Goal: Transaction & Acquisition: Register for event/course

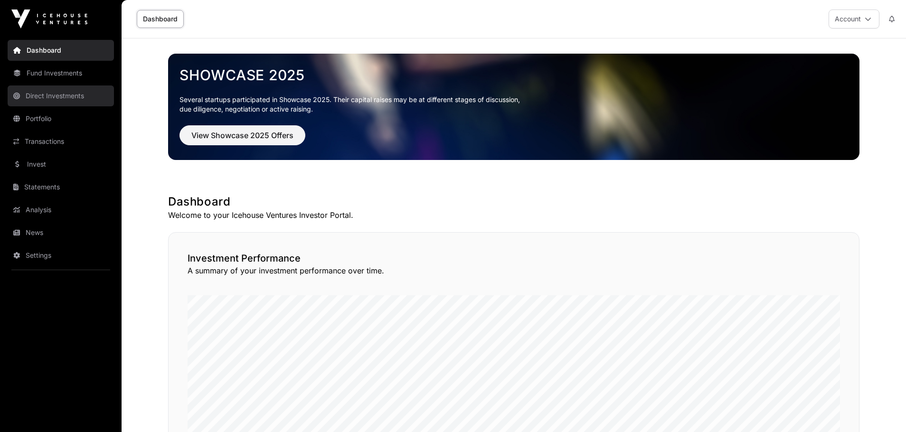
click at [62, 94] on link "Direct Investments" at bounding box center [61, 95] width 106 height 21
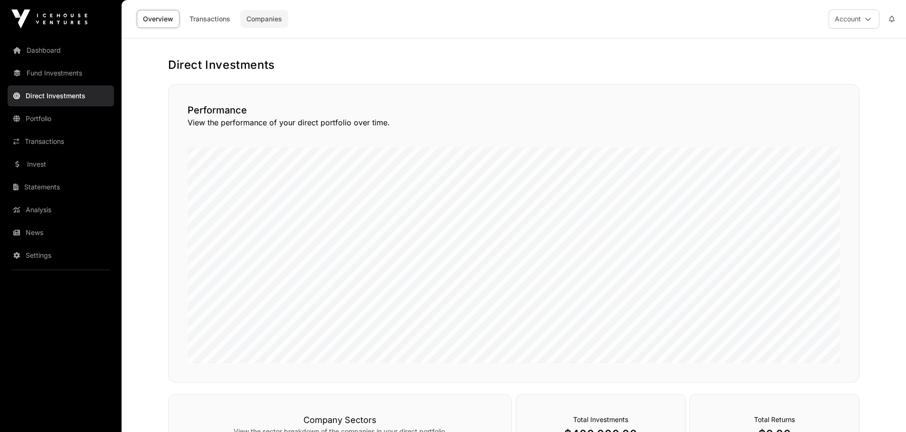
click at [256, 19] on link "Companies" at bounding box center [264, 19] width 48 height 18
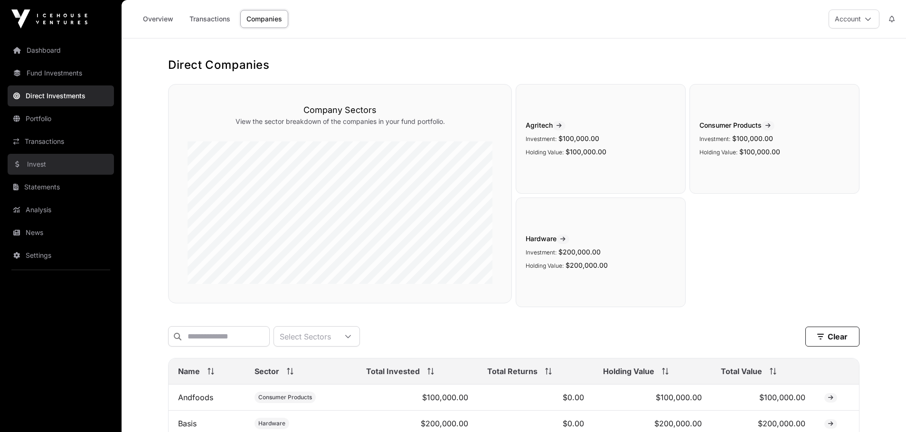
click at [53, 167] on link "Invest" at bounding box center [61, 164] width 106 height 21
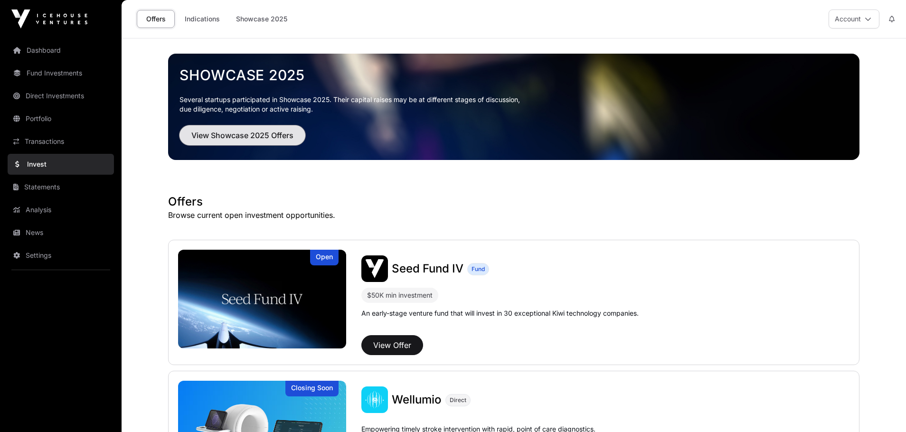
click at [274, 133] on span "View Showcase 2025 Offers" at bounding box center [242, 135] width 102 height 11
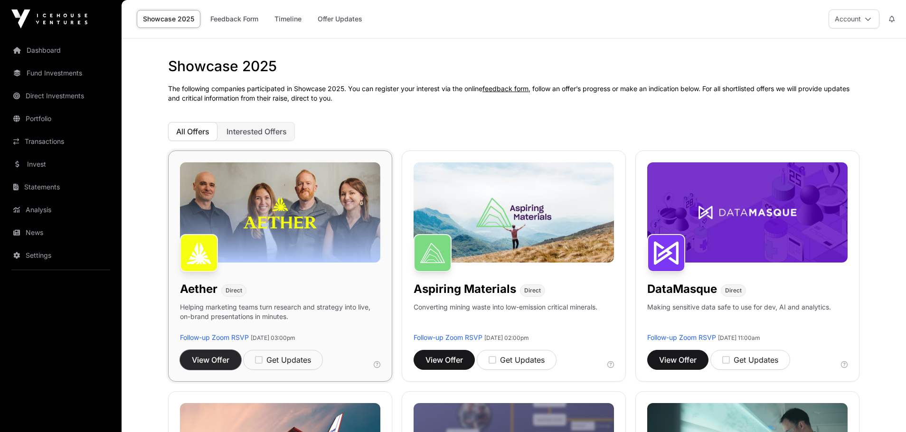
click at [217, 361] on span "View Offer" at bounding box center [211, 359] width 38 height 11
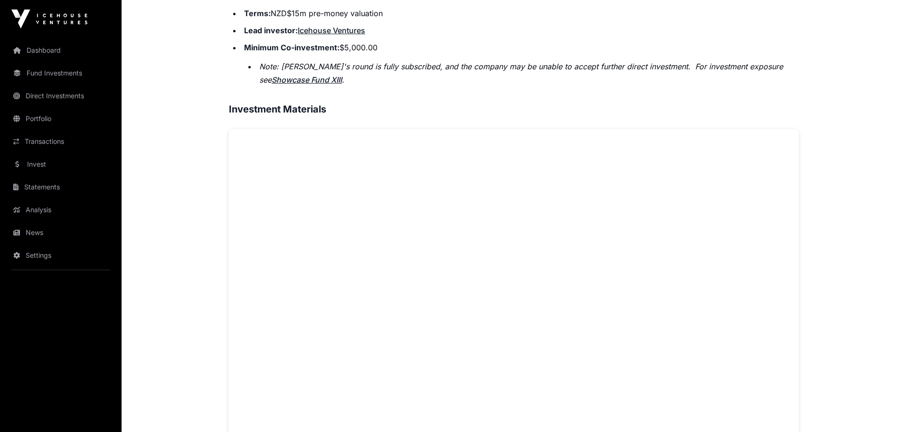
scroll to position [522, 0]
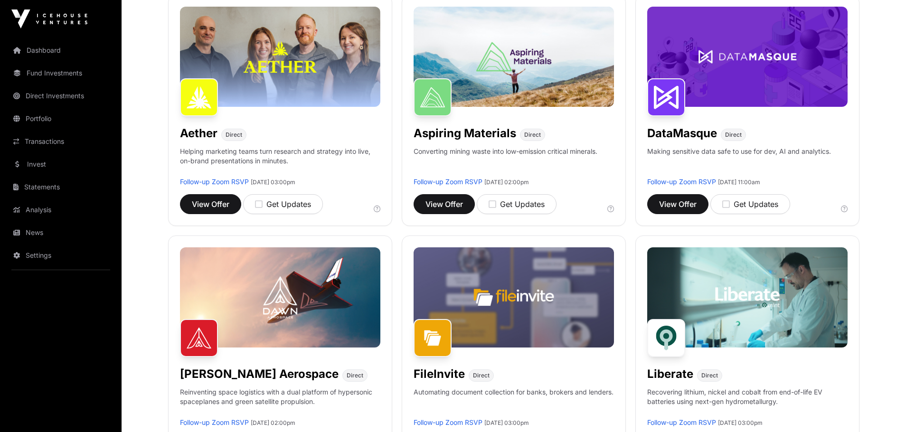
scroll to position [142, 0]
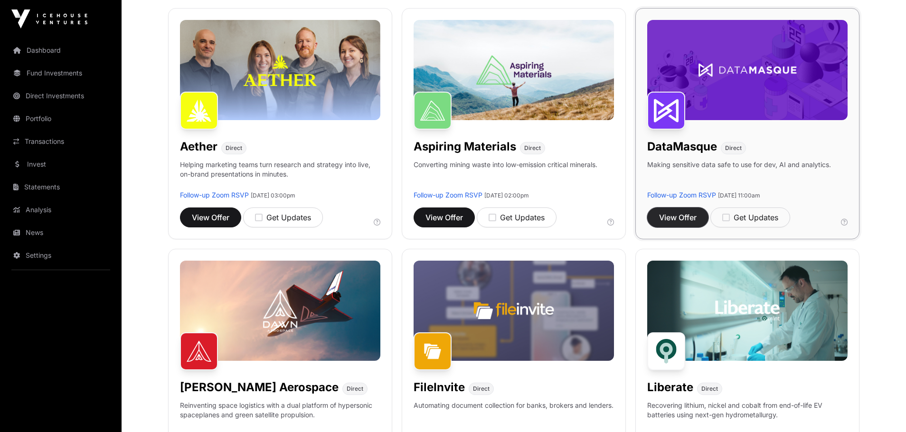
click at [677, 213] on span "View Offer" at bounding box center [678, 217] width 38 height 11
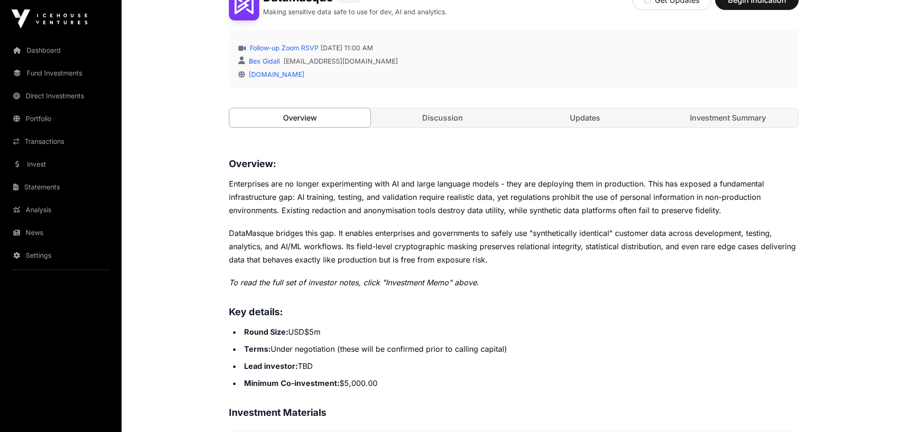
scroll to position [332, 0]
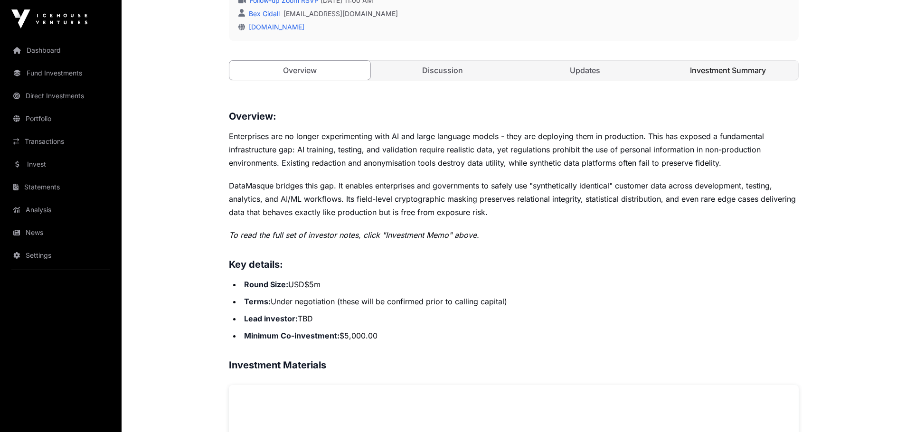
click at [734, 73] on link "Investment Summary" at bounding box center [728, 70] width 141 height 19
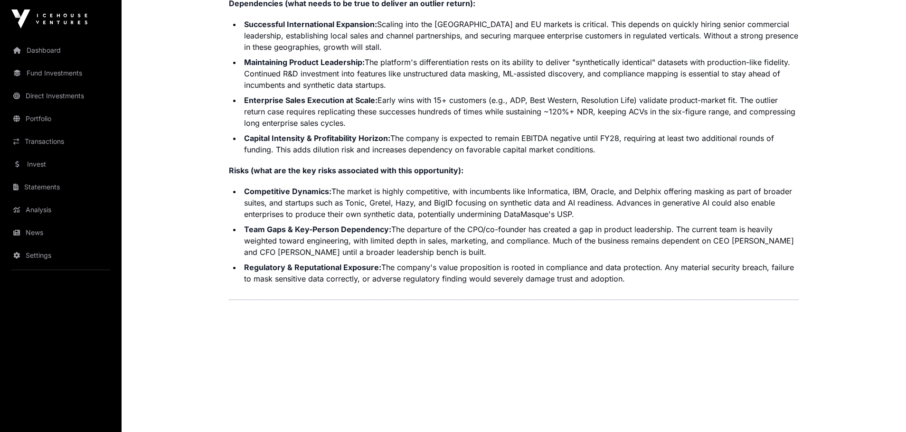
scroll to position [2311, 0]
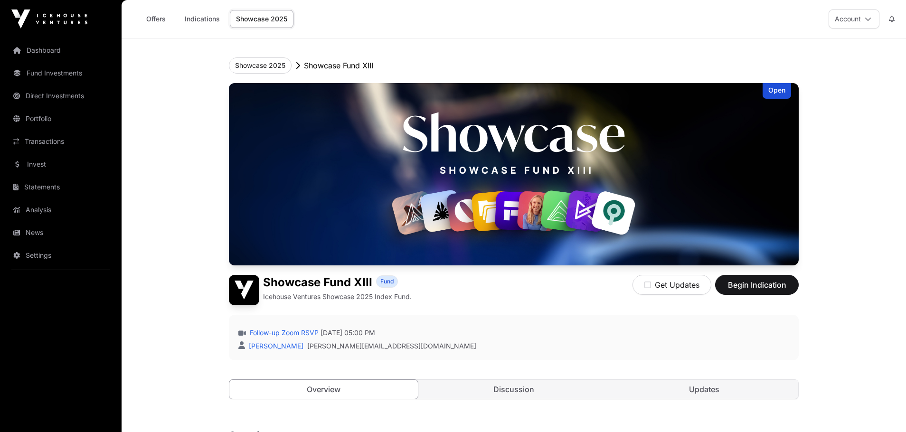
click at [261, 19] on link "Showcase 2025" at bounding box center [262, 19] width 64 height 18
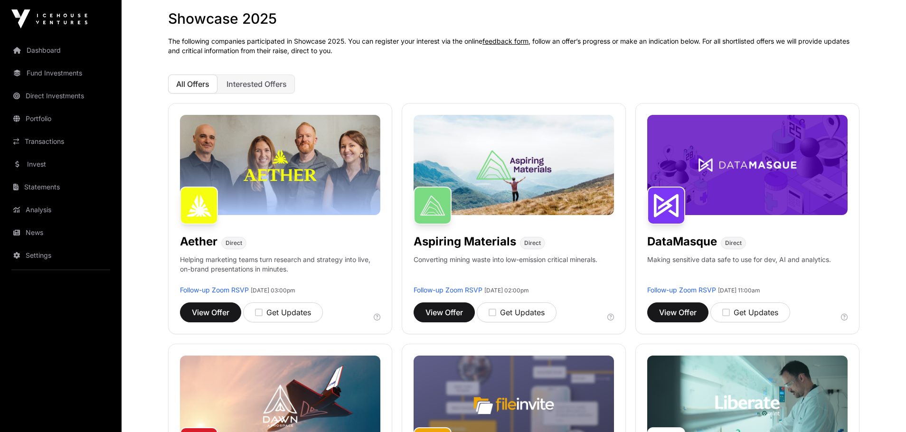
scroll to position [95, 0]
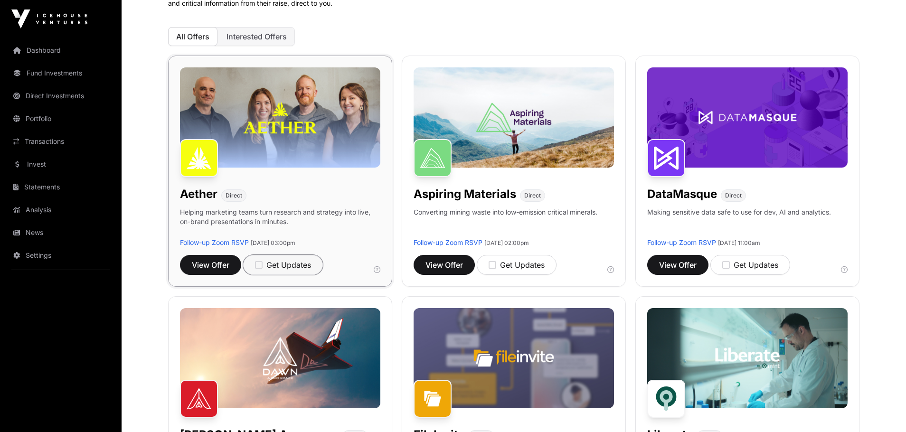
click at [259, 264] on icon "button" at bounding box center [259, 265] width 8 height 9
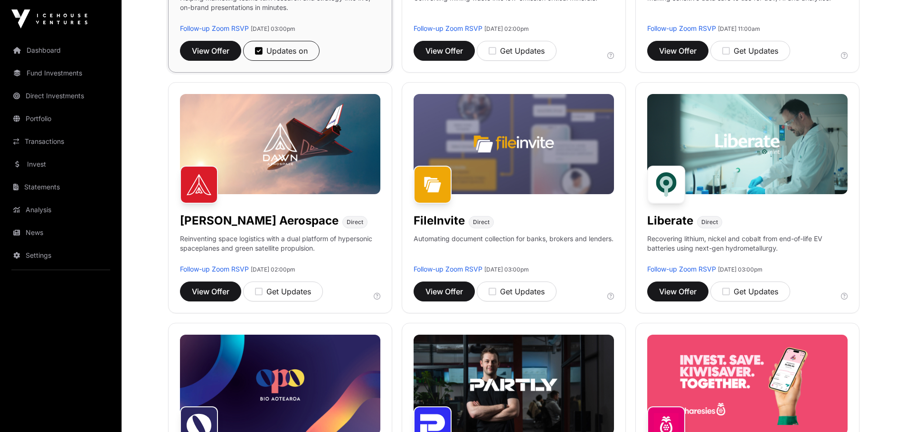
scroll to position [332, 0]
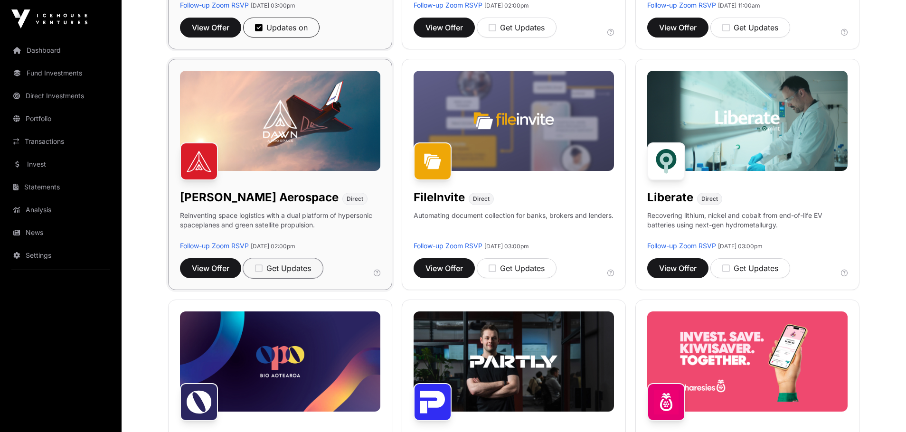
click at [259, 267] on icon "button" at bounding box center [259, 268] width 8 height 9
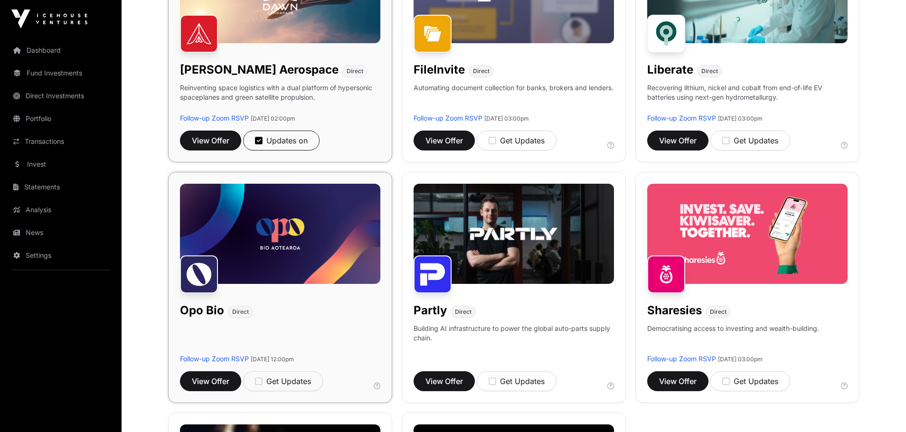
scroll to position [475, 0]
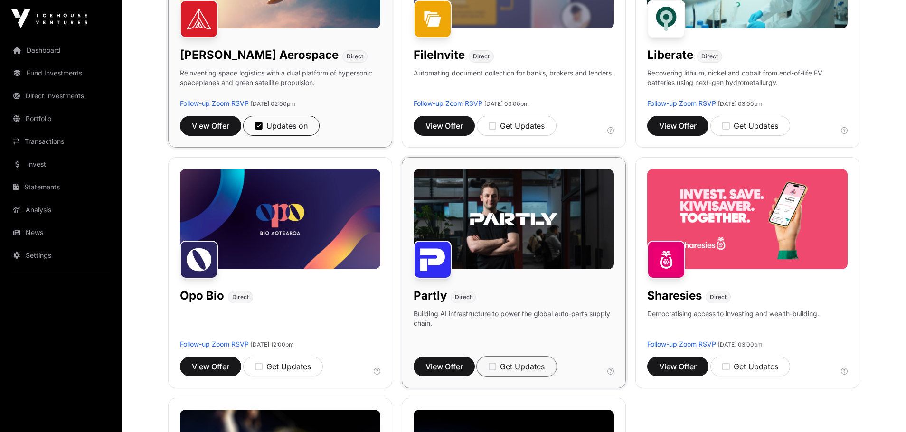
click at [493, 367] on icon "button" at bounding box center [493, 366] width 8 height 9
click at [729, 367] on icon "button" at bounding box center [726, 366] width 8 height 9
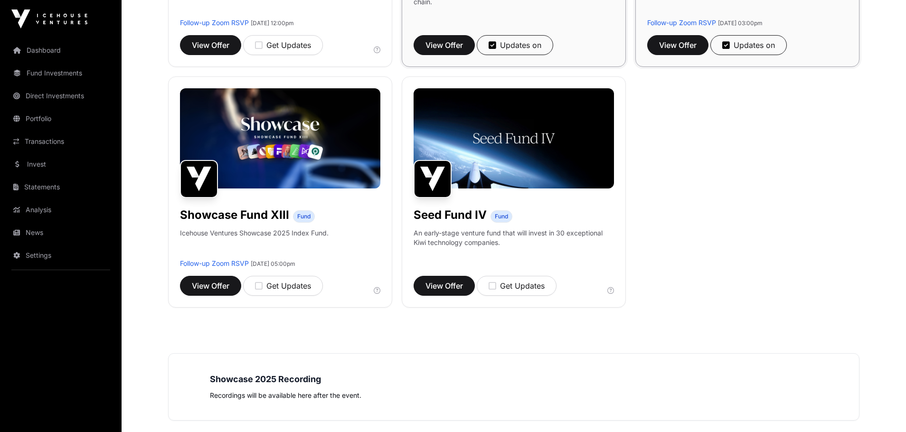
scroll to position [807, 0]
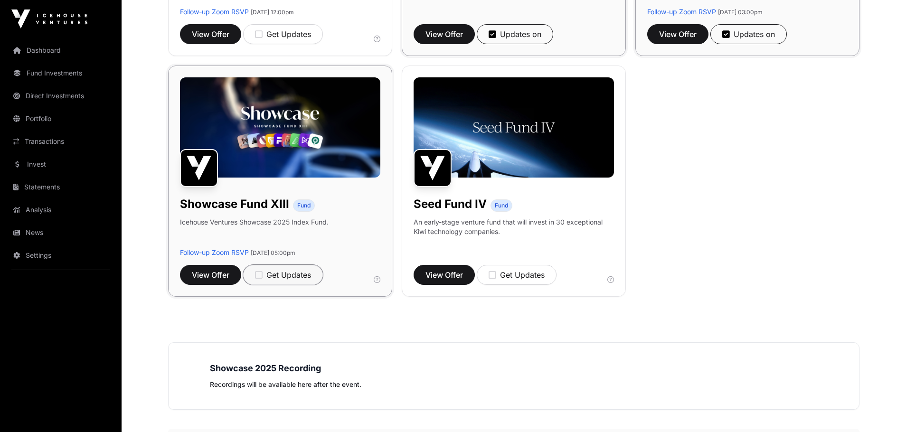
click at [259, 275] on icon "button" at bounding box center [259, 275] width 8 height 9
click at [494, 275] on icon "button" at bounding box center [493, 275] width 8 height 9
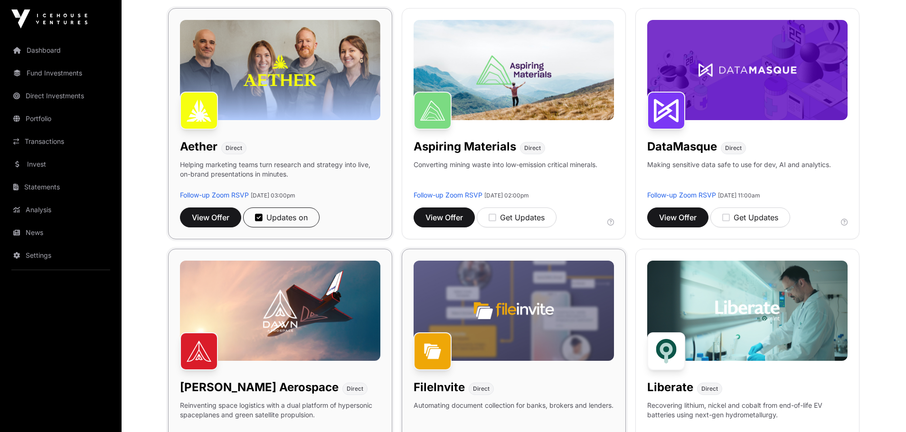
scroll to position [95, 0]
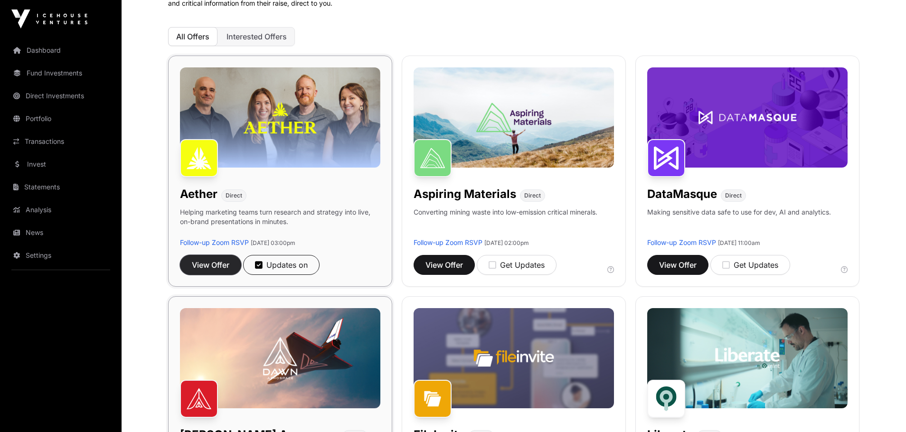
click at [202, 264] on span "View Offer" at bounding box center [211, 264] width 38 height 11
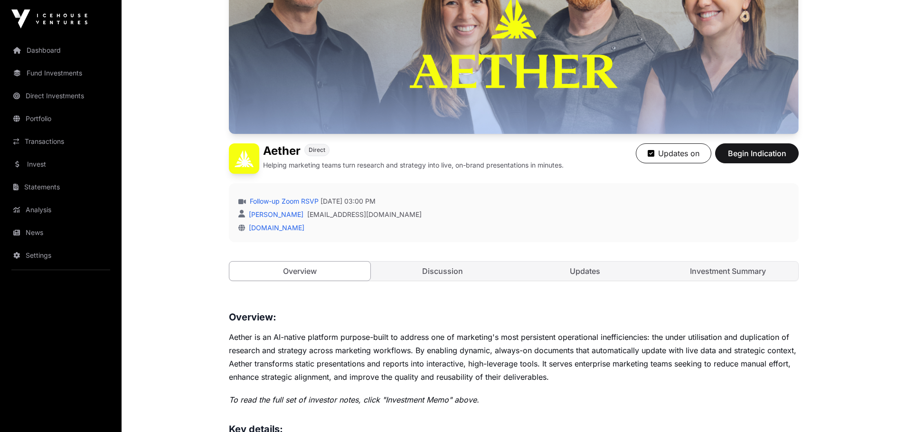
scroll to position [142, 0]
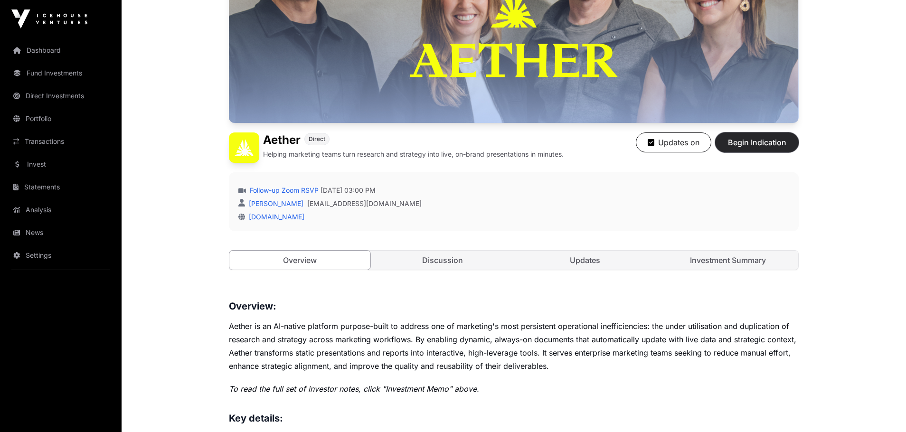
click at [778, 140] on span "Begin Indication" at bounding box center [757, 142] width 60 height 11
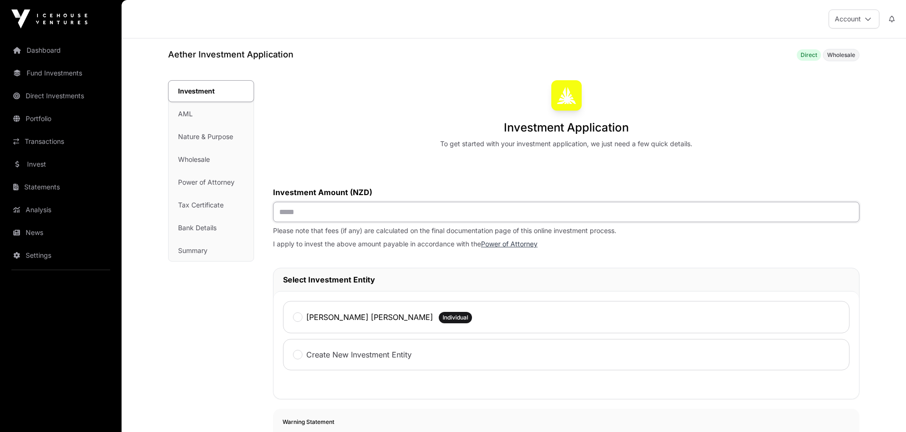
click at [478, 206] on input "text" at bounding box center [566, 212] width 587 height 20
type input "*******"
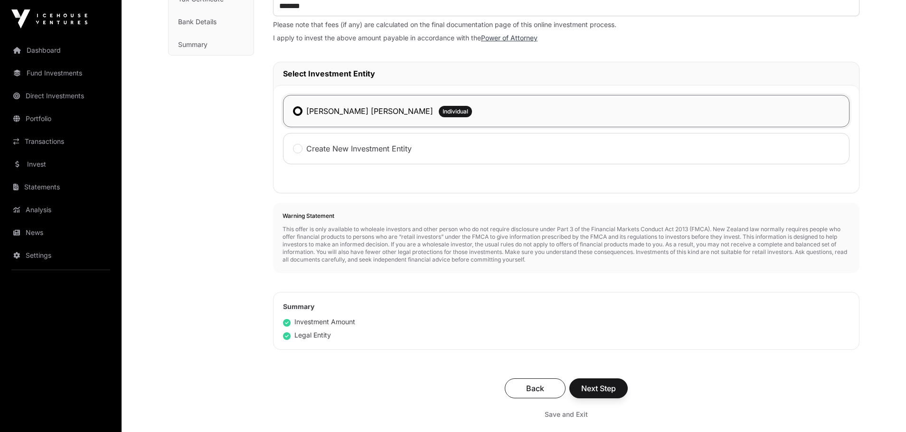
scroll to position [190, 0]
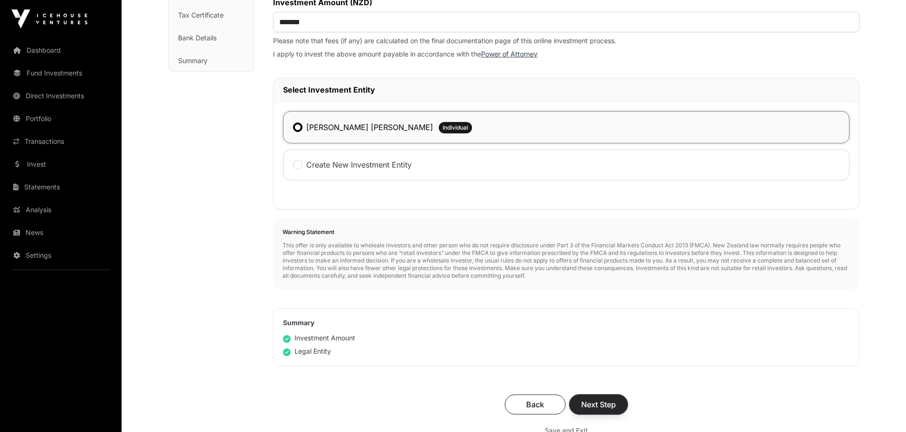
click at [612, 406] on span "Next Step" at bounding box center [598, 404] width 35 height 11
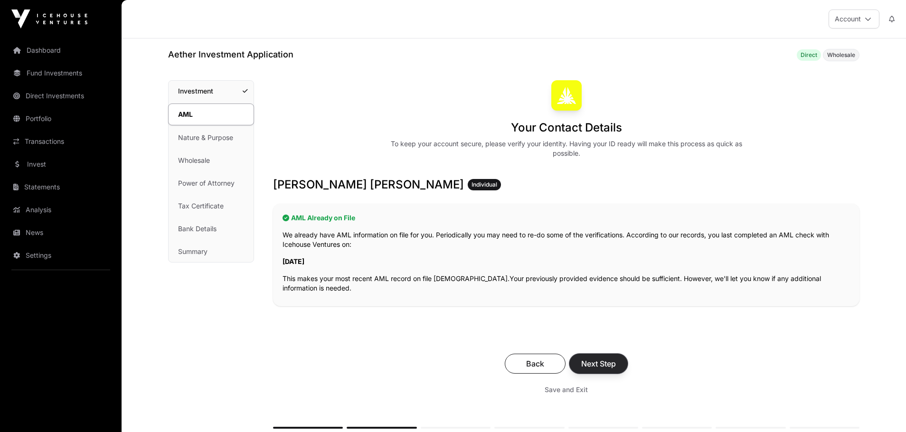
click at [599, 365] on span "Next Step" at bounding box center [598, 363] width 35 height 11
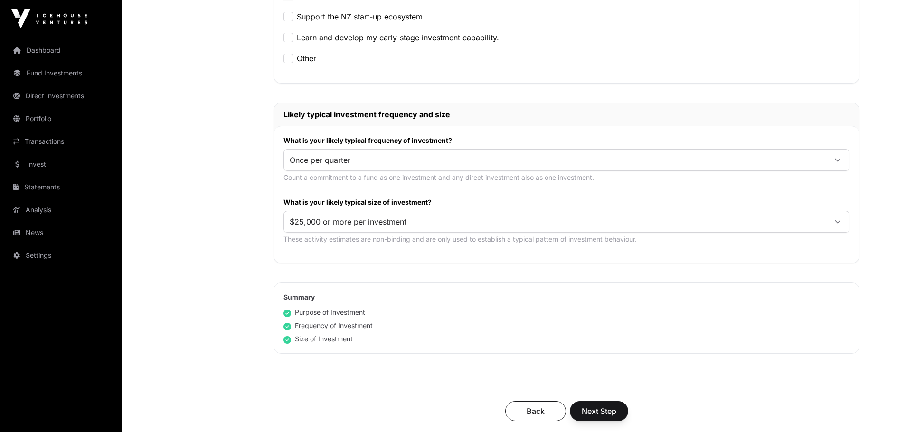
scroll to position [427, 0]
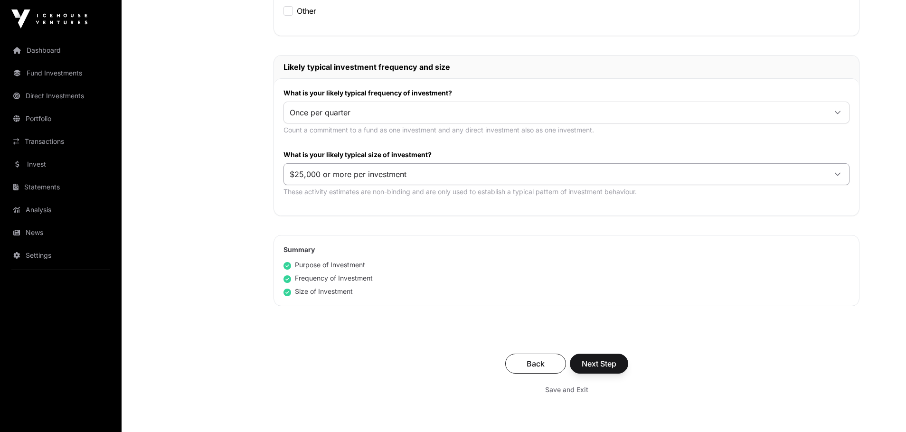
click at [569, 176] on span "$25,000 or more per investment" at bounding box center [555, 174] width 542 height 17
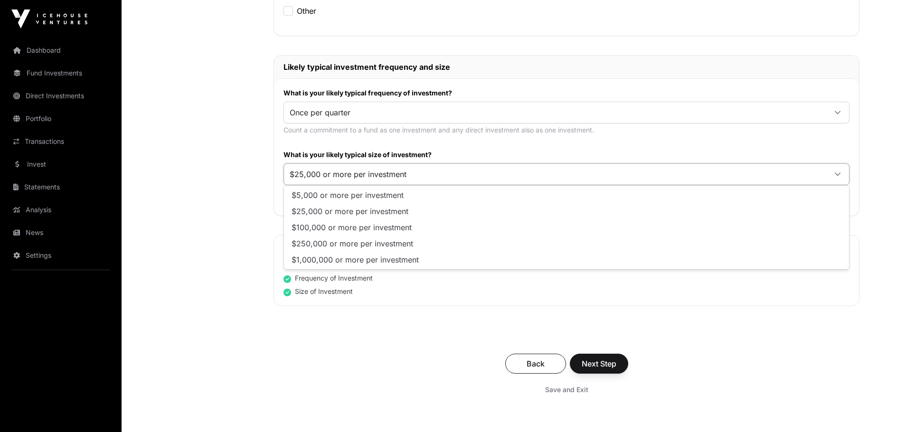
click at [569, 176] on span "$25,000 or more per investment" at bounding box center [555, 174] width 542 height 17
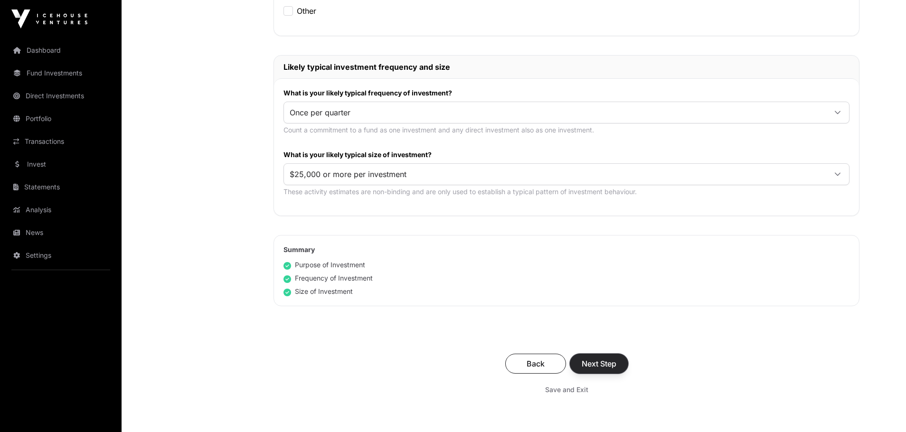
click at [602, 364] on span "Next Step" at bounding box center [599, 363] width 35 height 11
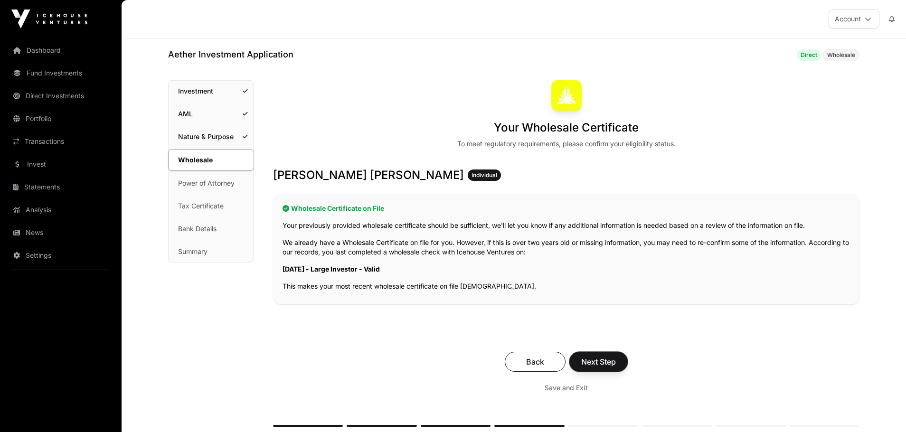
click at [602, 364] on span "Next Step" at bounding box center [598, 361] width 35 height 11
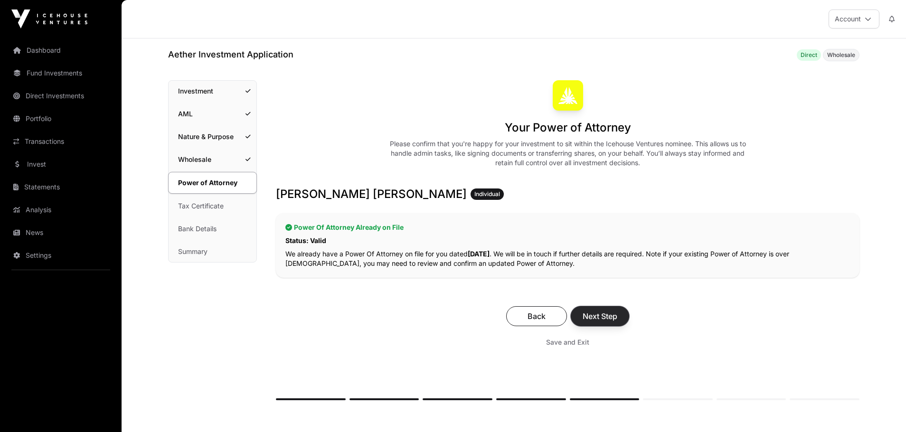
click at [601, 310] on button "Next Step" at bounding box center [600, 316] width 58 height 20
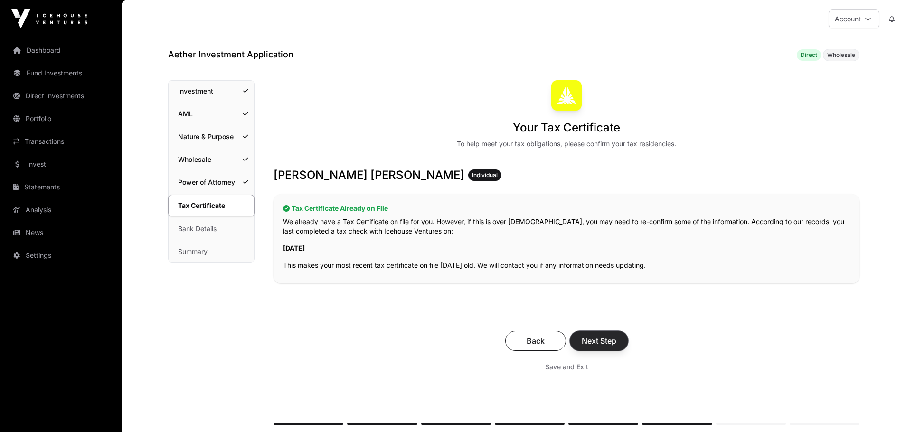
click at [603, 341] on span "Next Step" at bounding box center [599, 340] width 35 height 11
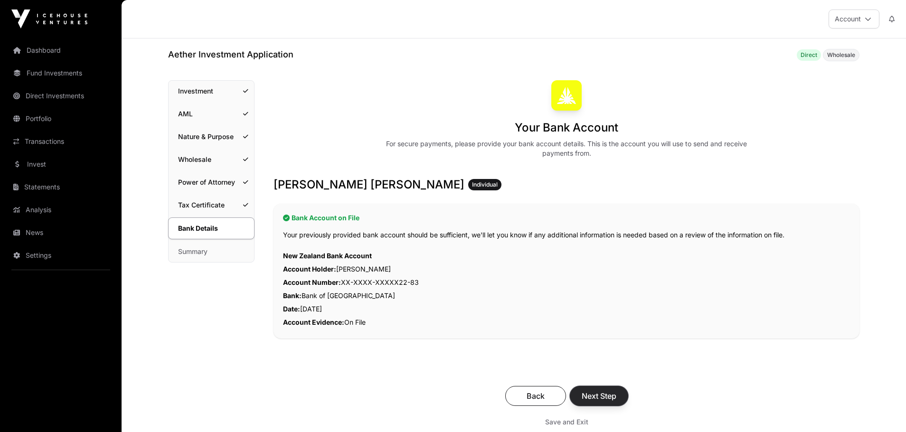
click at [606, 401] on span "Next Step" at bounding box center [599, 395] width 35 height 11
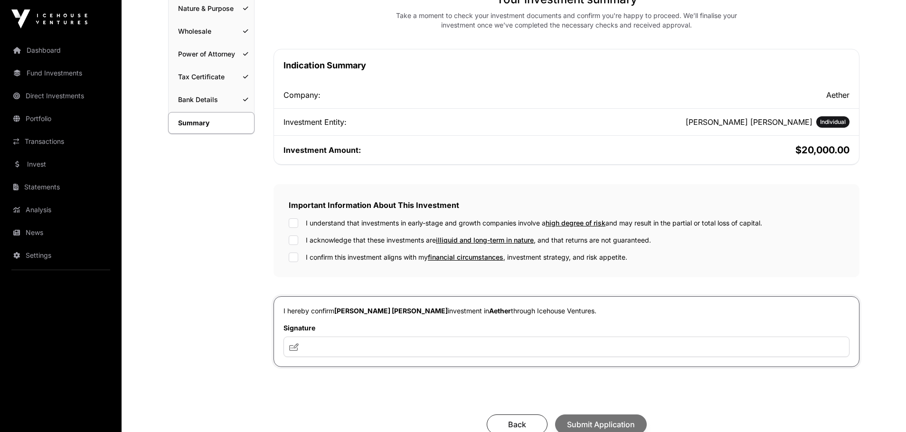
scroll to position [142, 0]
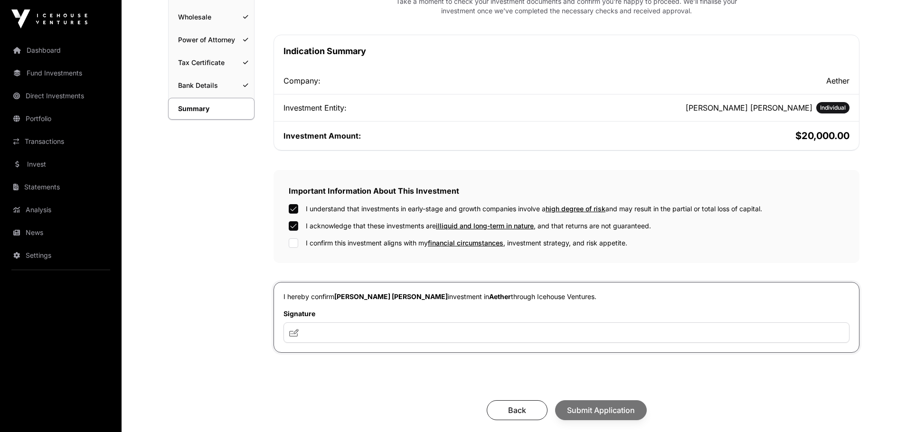
click at [294, 236] on div "I understand that investments in early-stage and growth companies involve a hig…" at bounding box center [567, 226] width 556 height 44
click at [353, 340] on input "text" at bounding box center [567, 332] width 566 height 20
type input "**********"
click at [599, 413] on div "Back Submit Application" at bounding box center [566, 410] width 567 height 20
click at [293, 334] on icon at bounding box center [293, 333] width 9 height 8
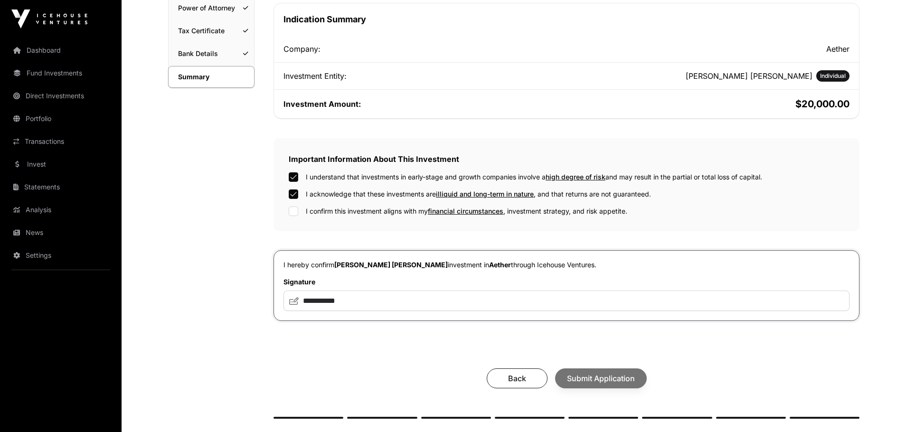
scroll to position [190, 0]
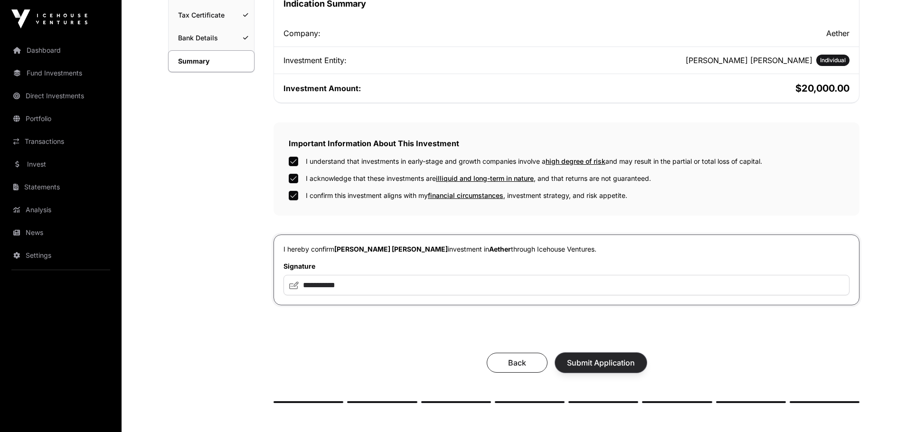
click at [603, 365] on span "Submit Application" at bounding box center [601, 362] width 68 height 11
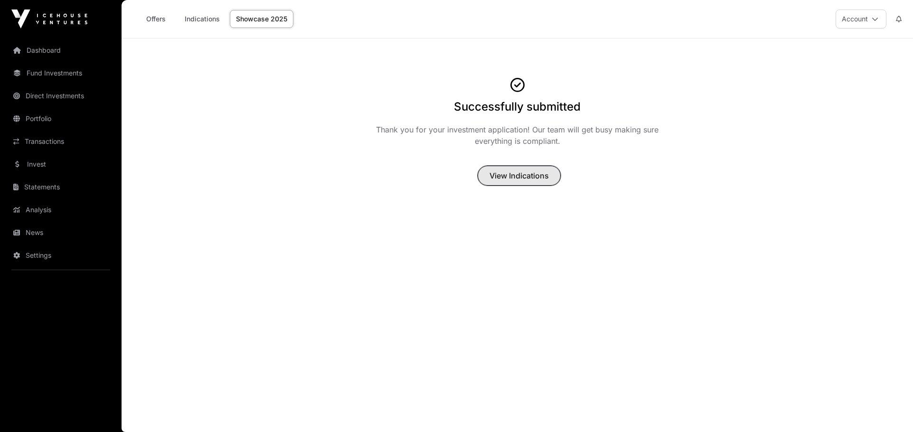
click at [513, 173] on span "View Indications" at bounding box center [519, 175] width 59 height 11
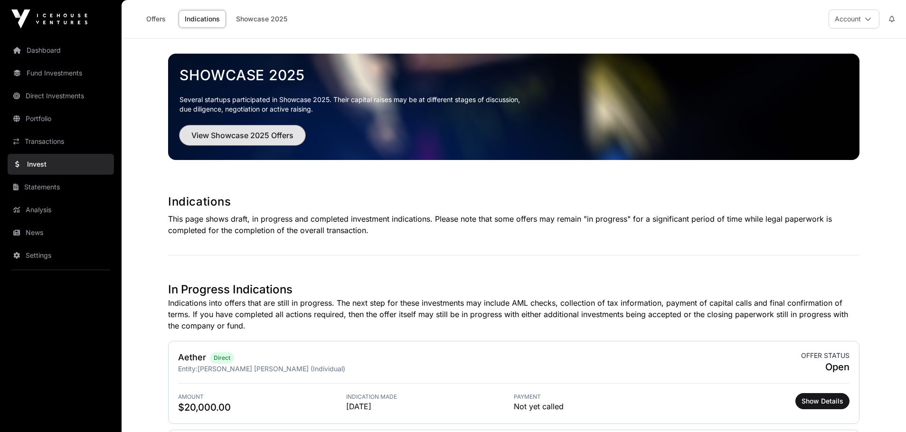
click at [232, 136] on span "View Showcase 2025 Offers" at bounding box center [242, 135] width 102 height 11
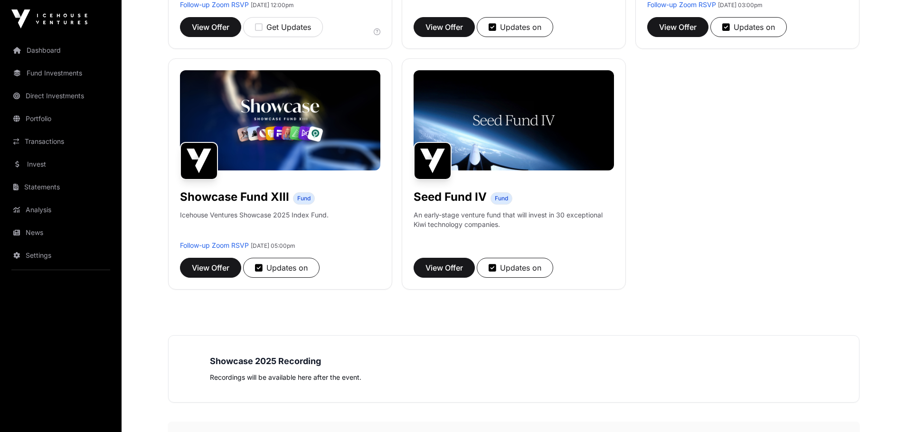
scroll to position [838, 0]
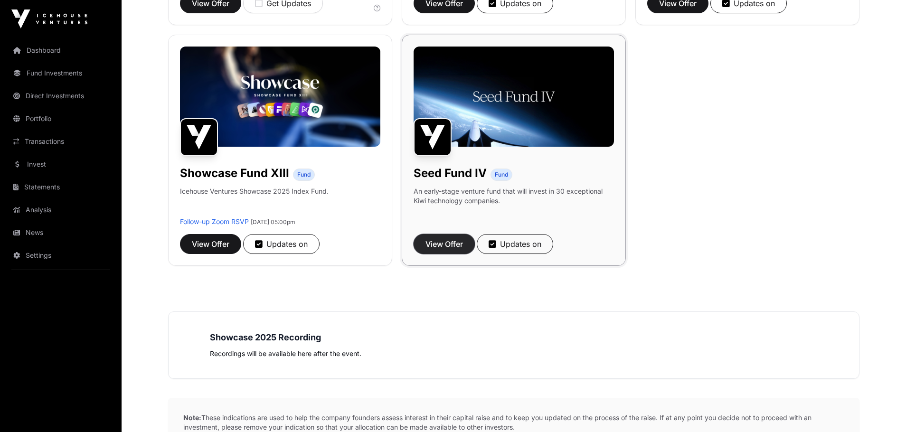
click at [437, 244] on span "View Offer" at bounding box center [445, 243] width 38 height 11
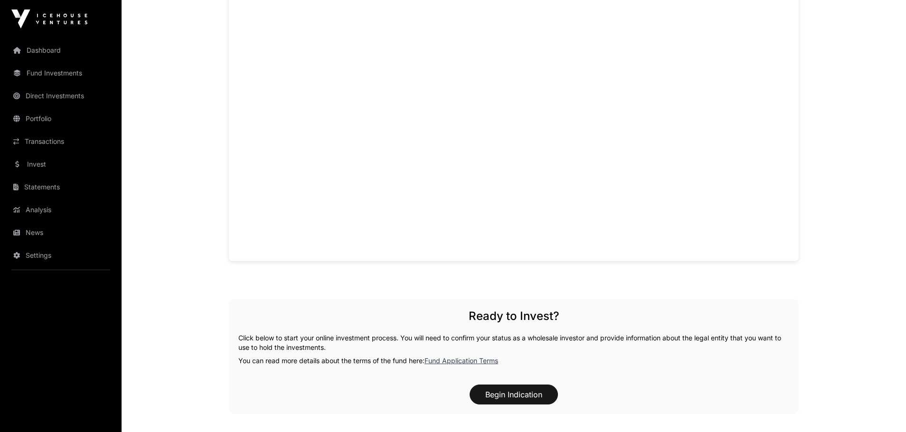
scroll to position [760, 0]
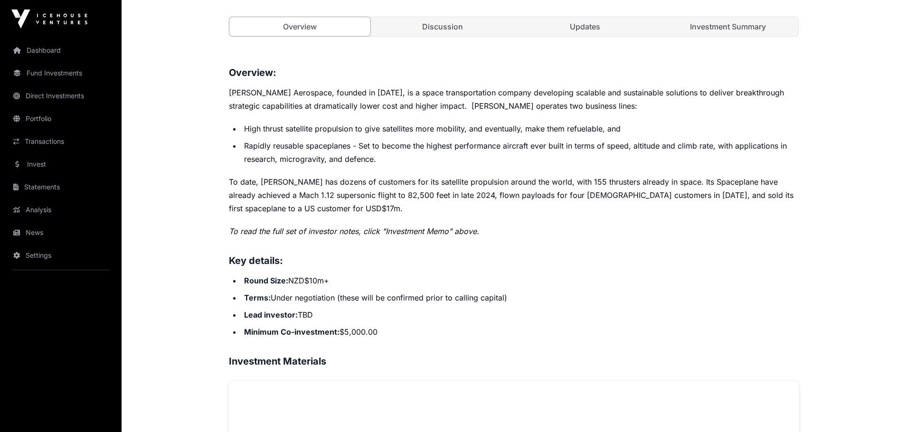
scroll to position [332, 0]
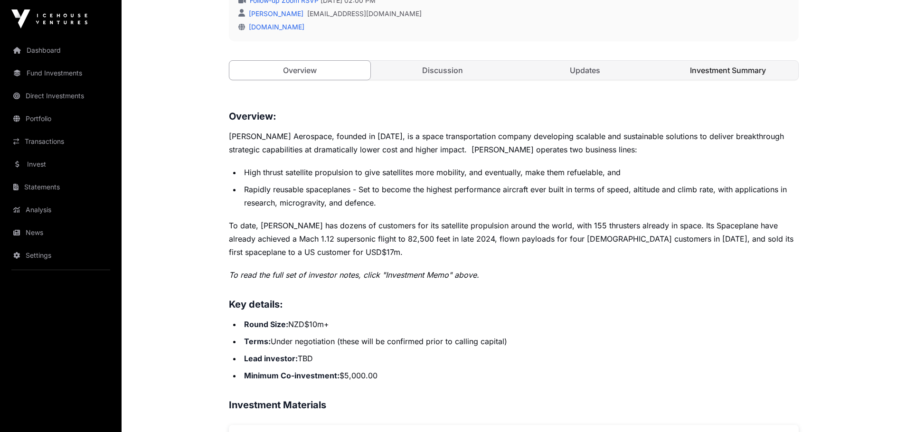
click at [720, 70] on link "Investment Summary" at bounding box center [728, 70] width 141 height 19
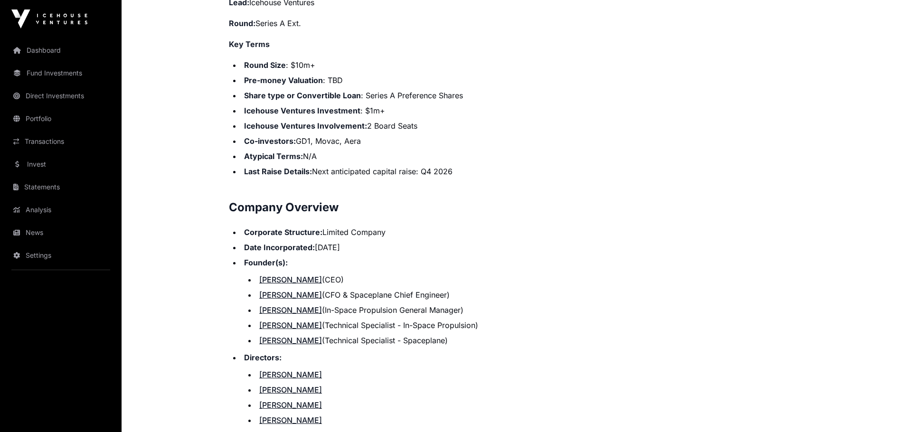
scroll to position [902, 0]
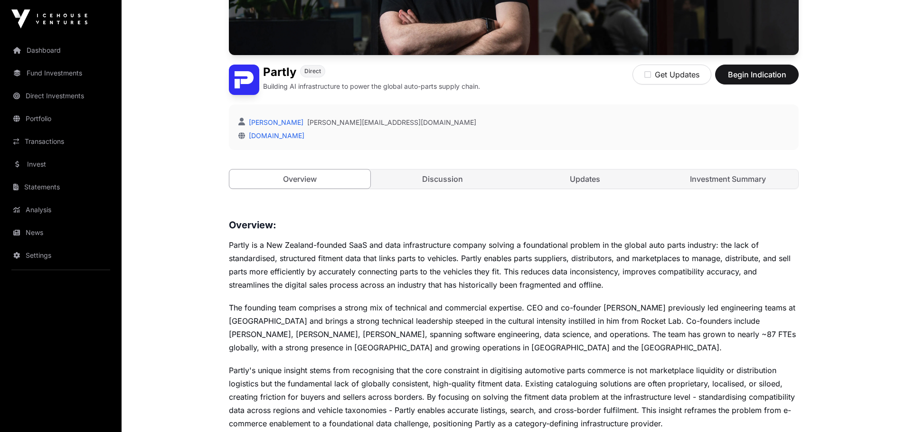
scroll to position [237, 0]
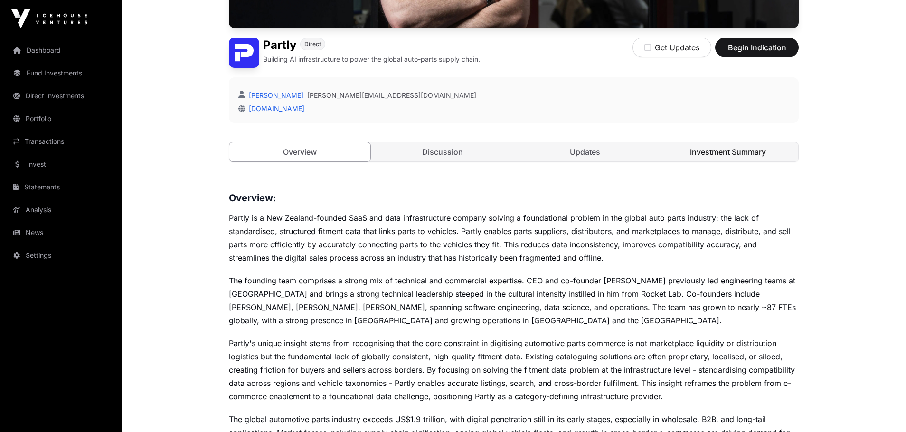
click at [698, 154] on link "Investment Summary" at bounding box center [728, 151] width 141 height 19
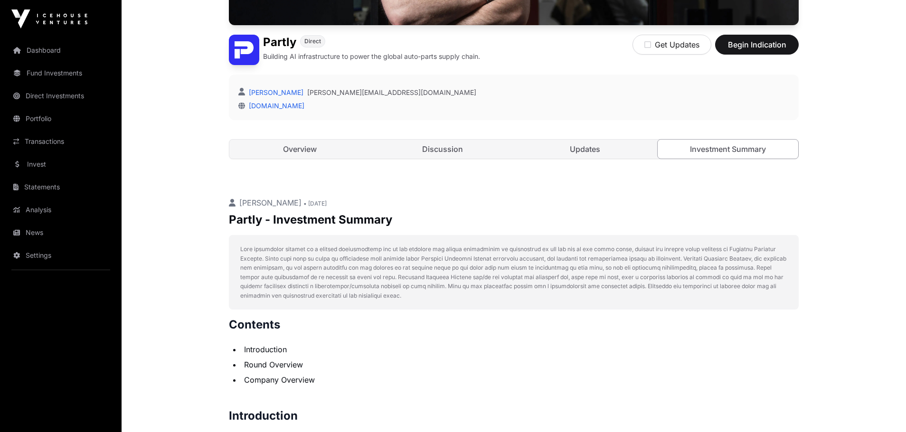
scroll to position [240, 0]
click at [752, 40] on span "Begin Indication" at bounding box center [757, 44] width 60 height 11
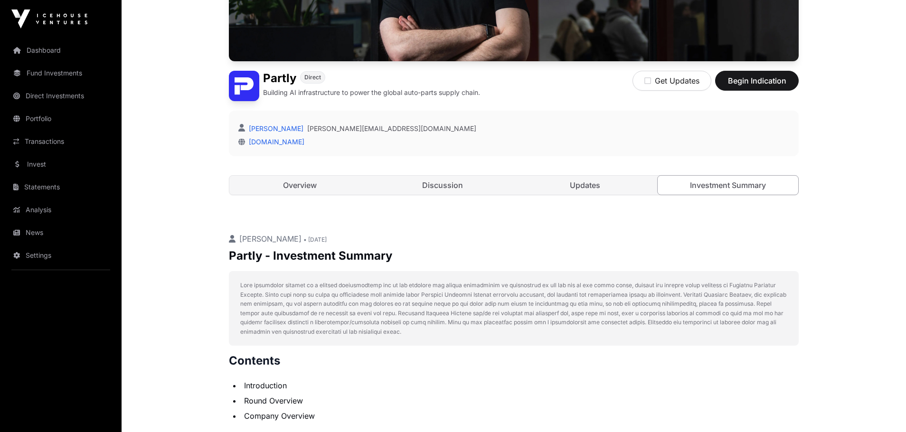
scroll to position [192, 0]
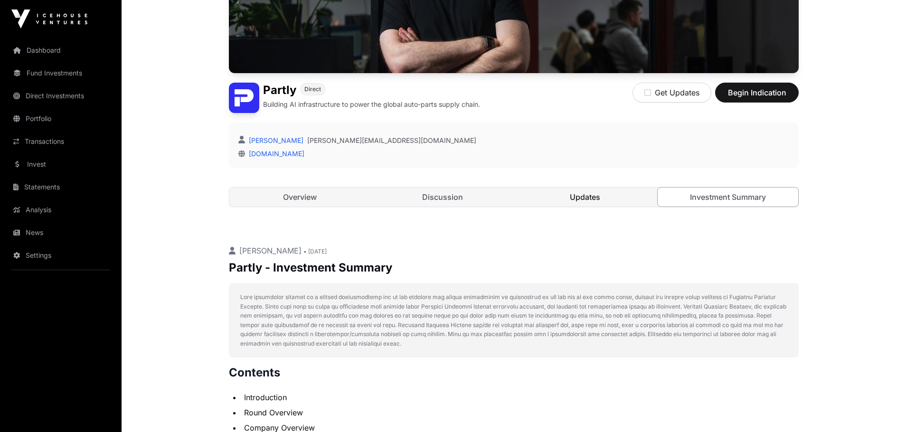
click at [566, 200] on link "Updates" at bounding box center [585, 197] width 141 height 19
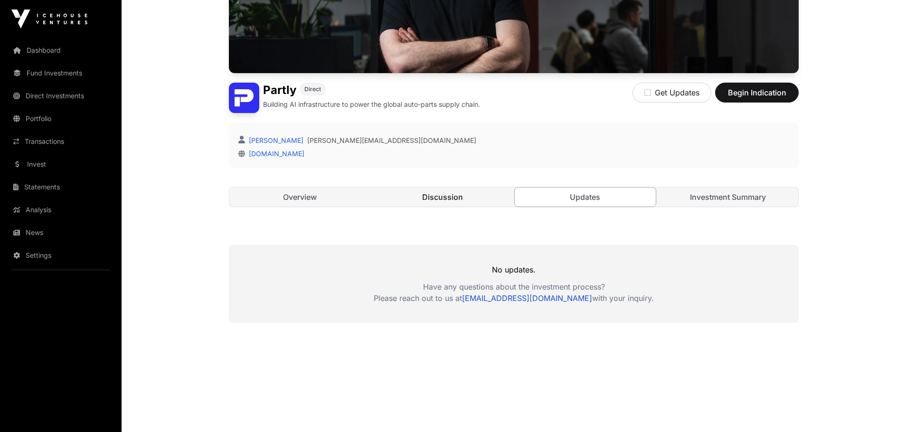
click at [476, 199] on link "Discussion" at bounding box center [442, 197] width 141 height 19
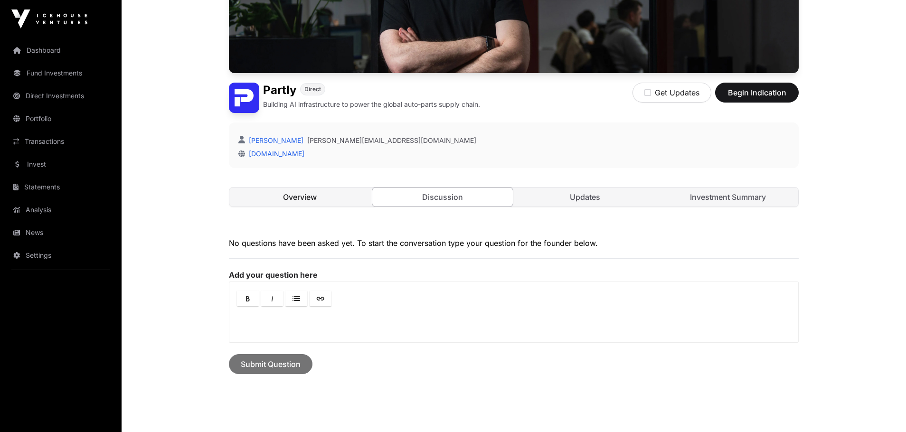
click at [333, 195] on link "Overview" at bounding box center [299, 197] width 141 height 19
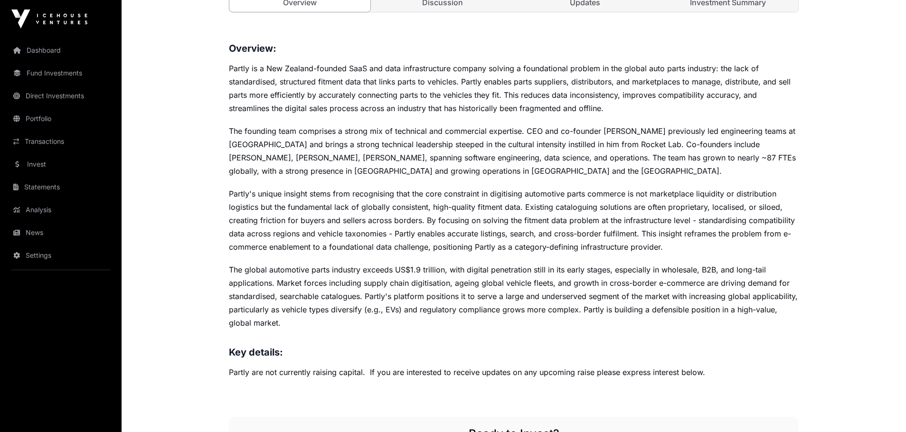
scroll to position [382, 0]
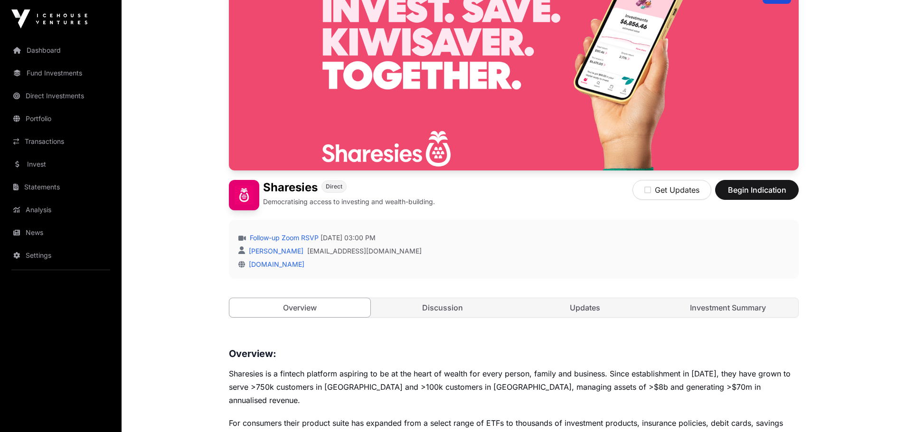
scroll to position [142, 0]
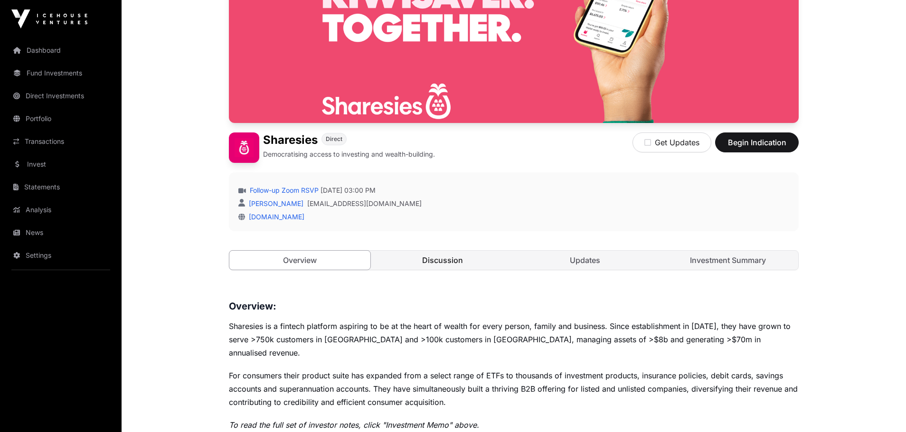
click at [487, 261] on link "Discussion" at bounding box center [442, 260] width 141 height 19
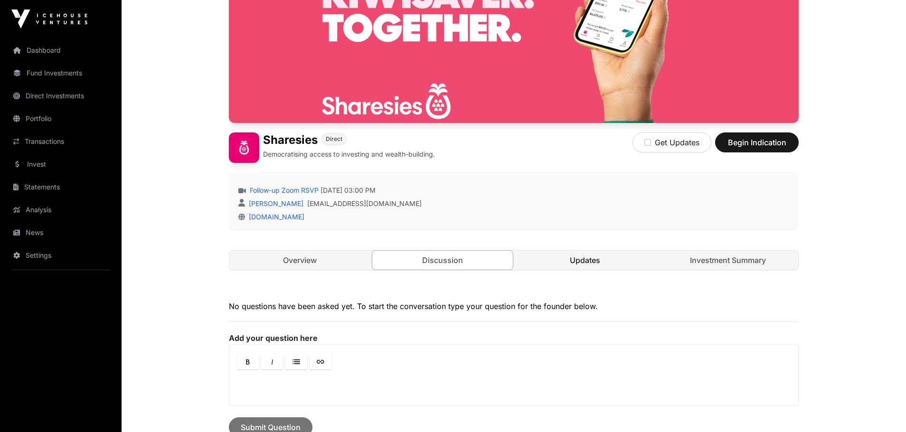
click at [591, 258] on link "Updates" at bounding box center [585, 260] width 141 height 19
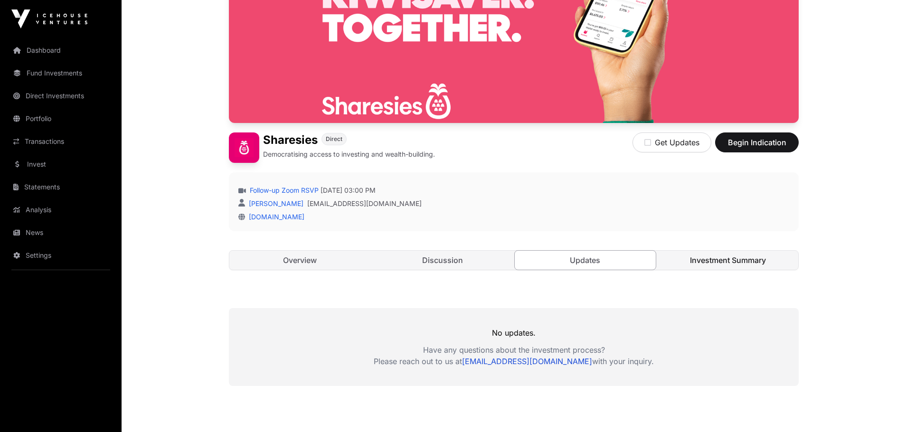
click at [689, 260] on link "Investment Summary" at bounding box center [728, 260] width 141 height 19
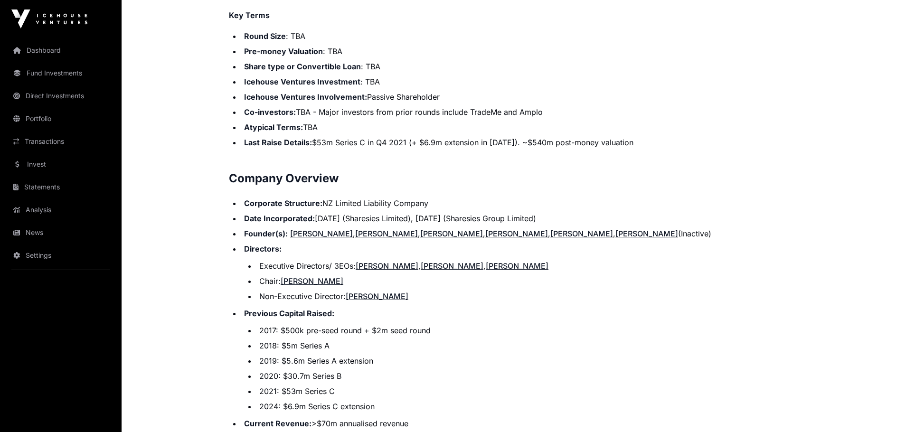
scroll to position [827, 0]
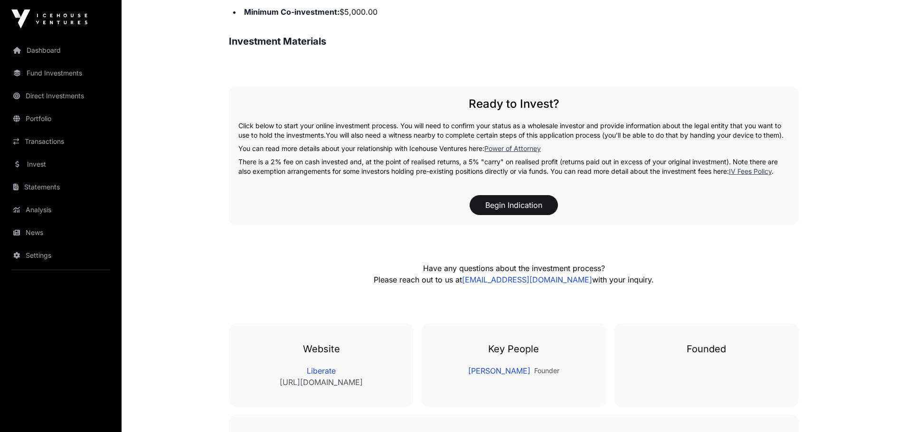
scroll to position [712, 0]
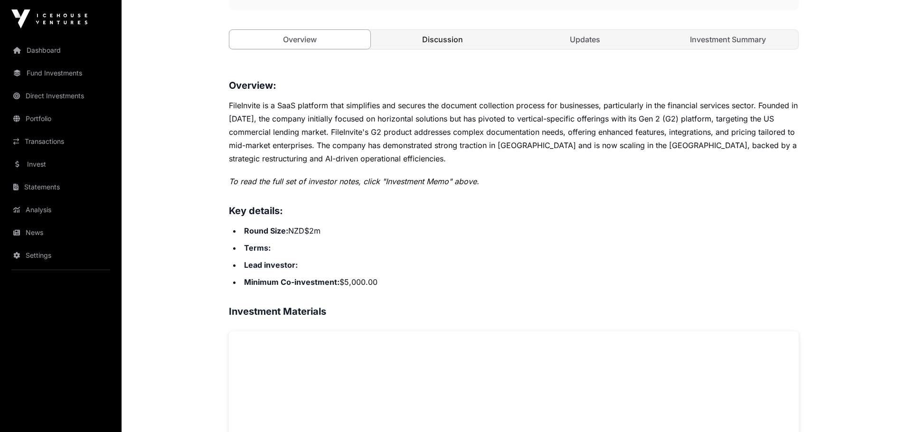
scroll to position [380, 0]
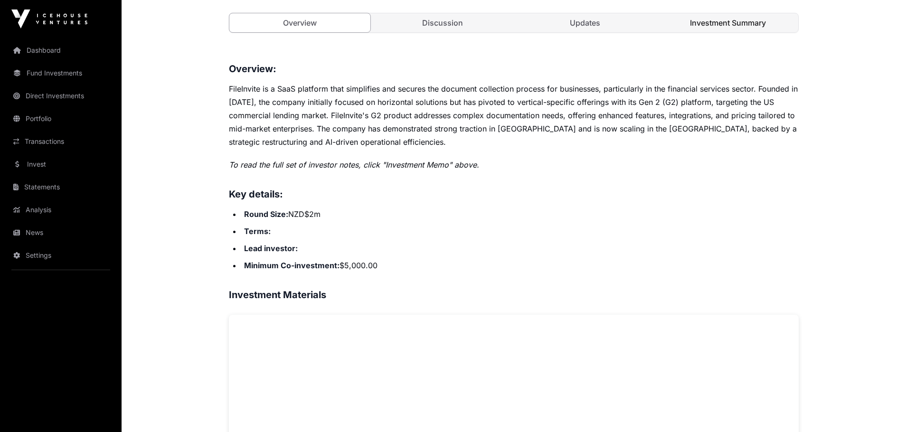
click at [723, 22] on link "Investment Summary" at bounding box center [728, 22] width 141 height 19
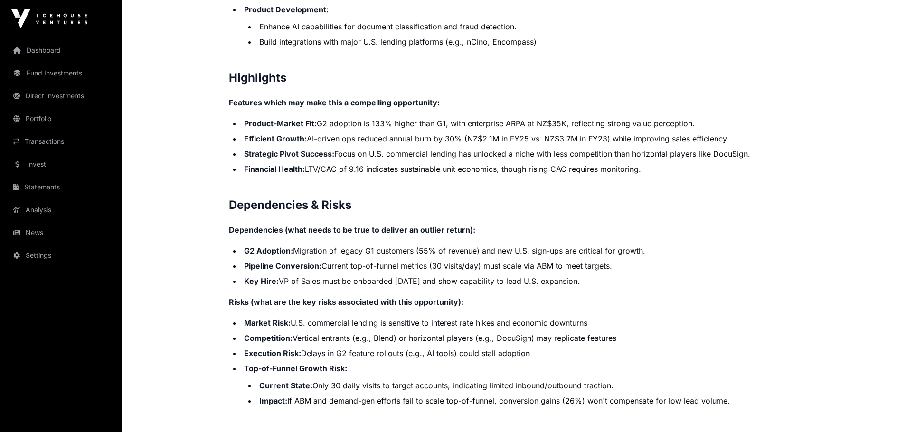
scroll to position [1900, 0]
